Goal: Task Accomplishment & Management: Check status

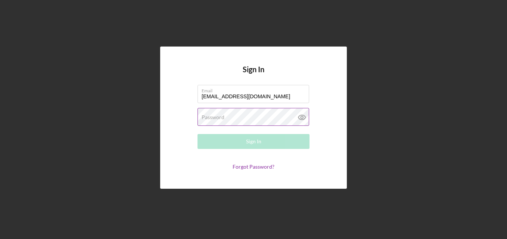
type input "[EMAIL_ADDRESS][DOMAIN_NAME]"
click at [214, 119] on label "Password" at bounding box center [212, 118] width 23 height 6
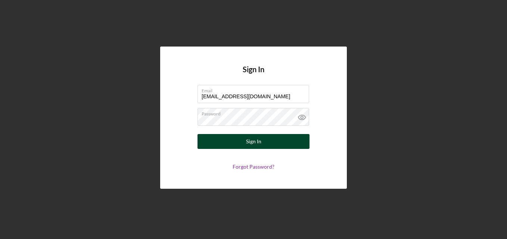
click at [259, 148] on div "Sign In" at bounding box center [253, 141] width 15 height 15
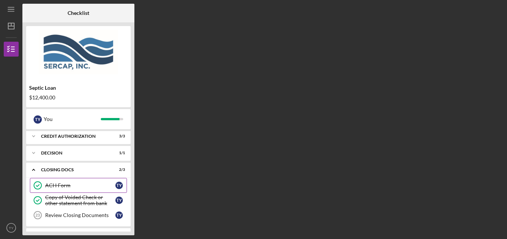
scroll to position [68, 0]
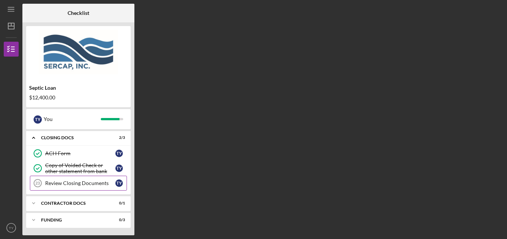
click at [76, 185] on div "Review Closing Documents" at bounding box center [80, 184] width 70 height 6
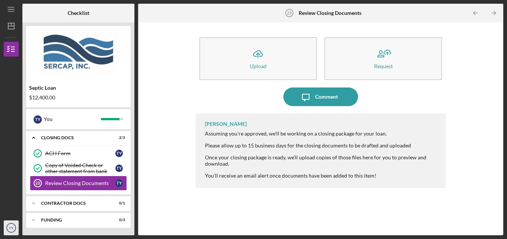
click at [10, 225] on icon "TY" at bounding box center [11, 228] width 15 height 19
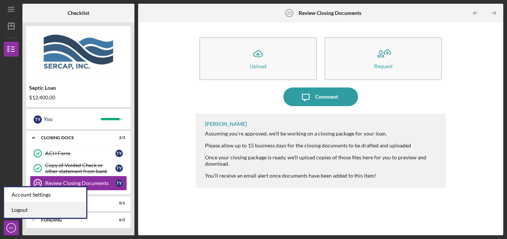
click at [12, 210] on link "Logout" at bounding box center [45, 210] width 82 height 15
